Goal: Task Accomplishment & Management: Manage account settings

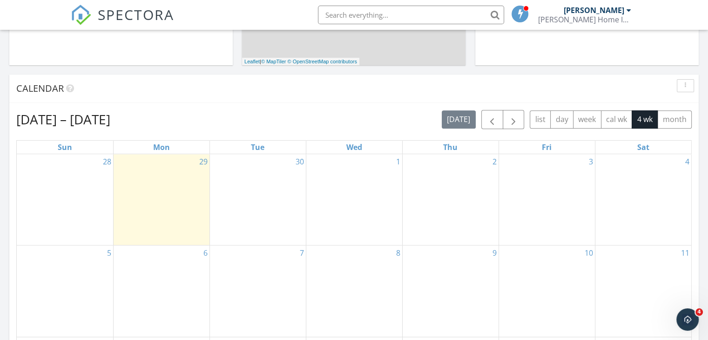
scroll to position [336, 0]
click at [495, 120] on span "button" at bounding box center [491, 118] width 11 height 11
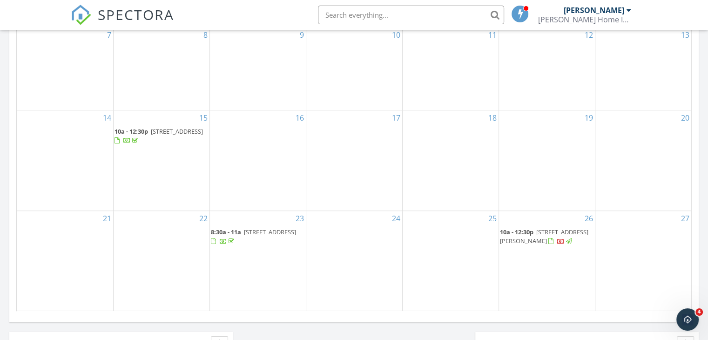
scroll to position [553, 0]
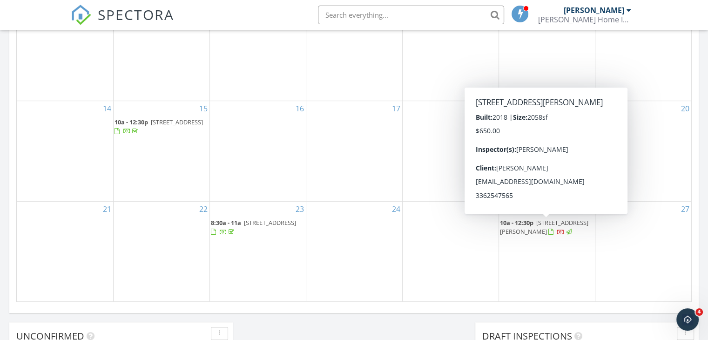
click at [564, 234] on div at bounding box center [560, 232] width 7 height 7
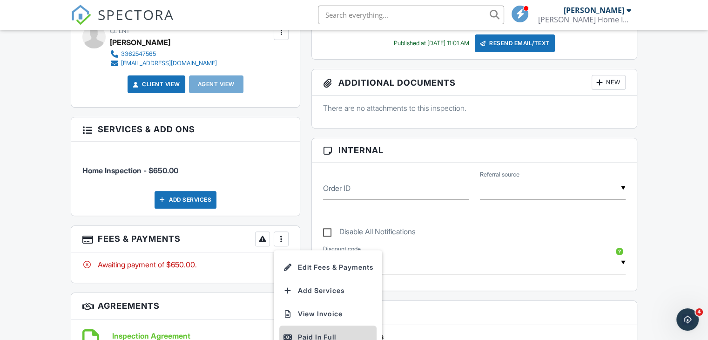
click at [300, 331] on div "Paid In Full" at bounding box center [328, 336] width 90 height 11
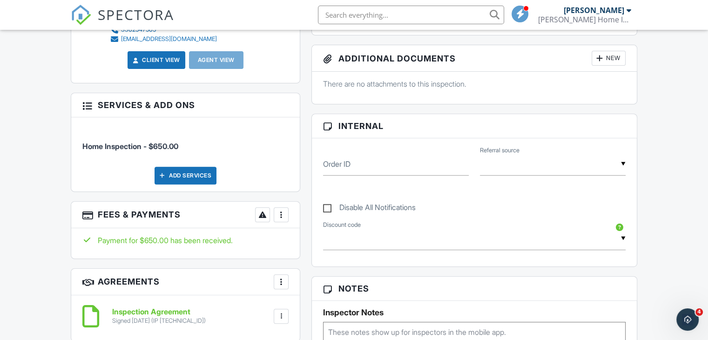
scroll to position [356, 0]
